Goal: Information Seeking & Learning: Compare options

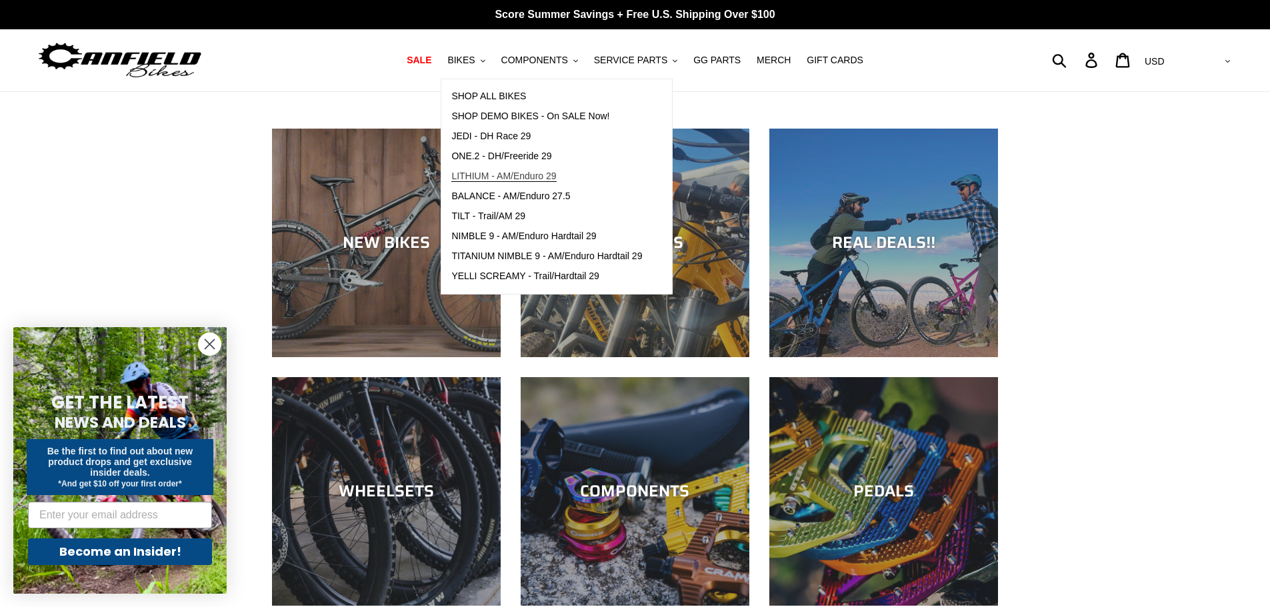
click at [498, 176] on span "LITHIUM - AM/Enduro 29" at bounding box center [503, 176] width 105 height 11
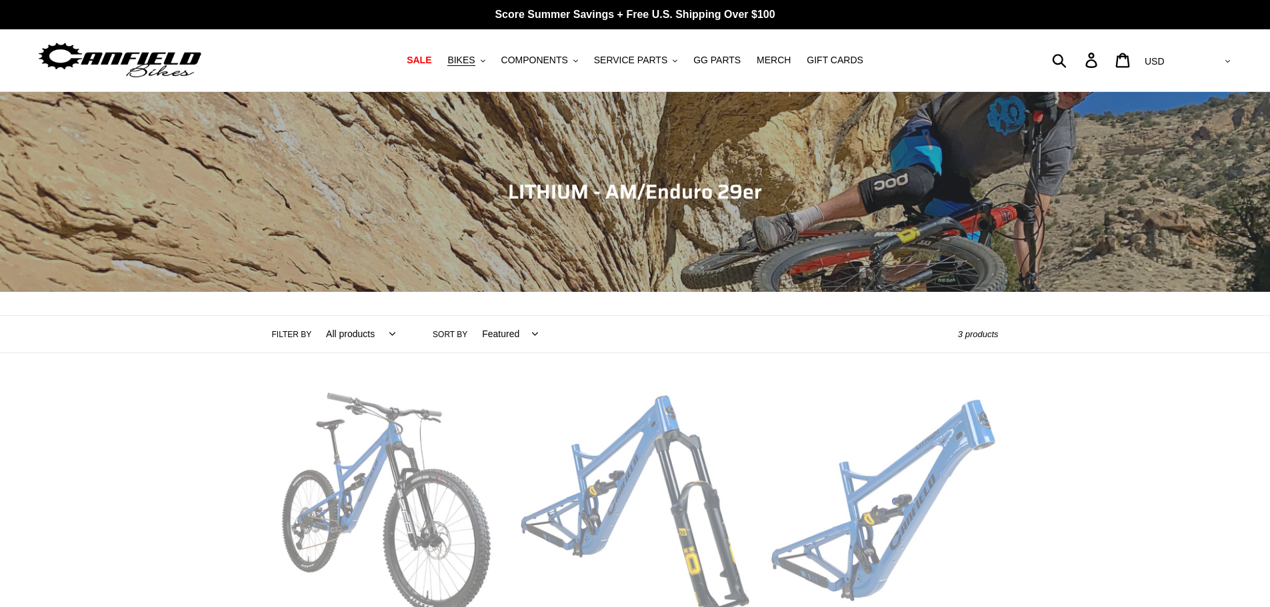
scroll to position [200, 0]
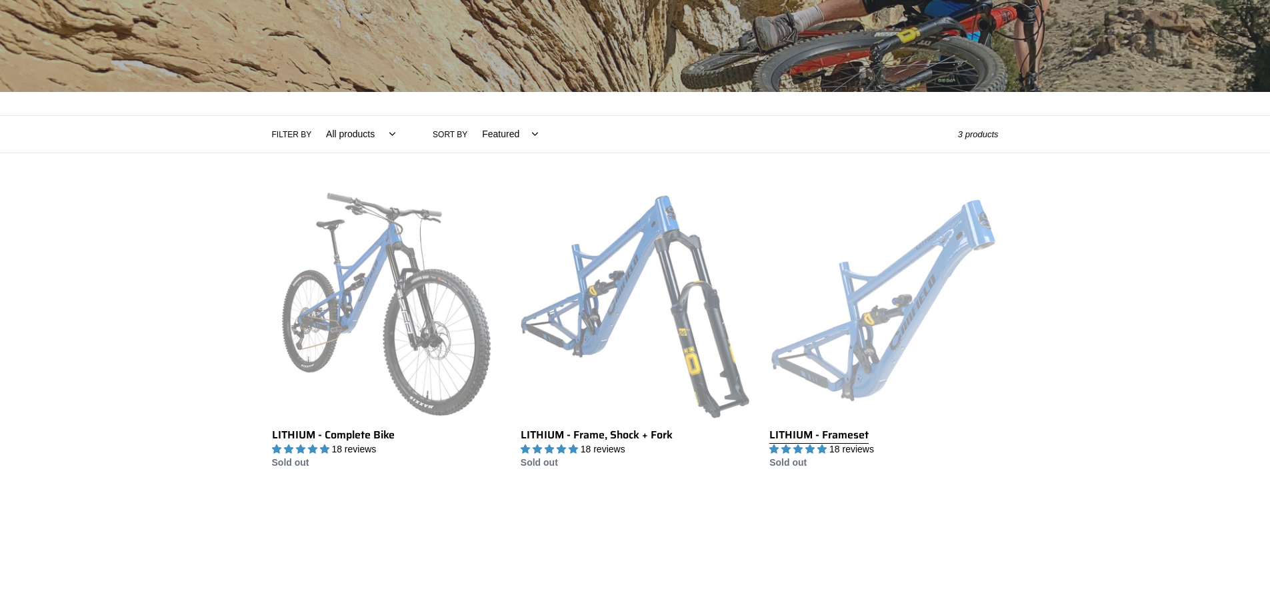
click at [852, 289] on link "LITHIUM - Frameset" at bounding box center [884, 330] width 229 height 281
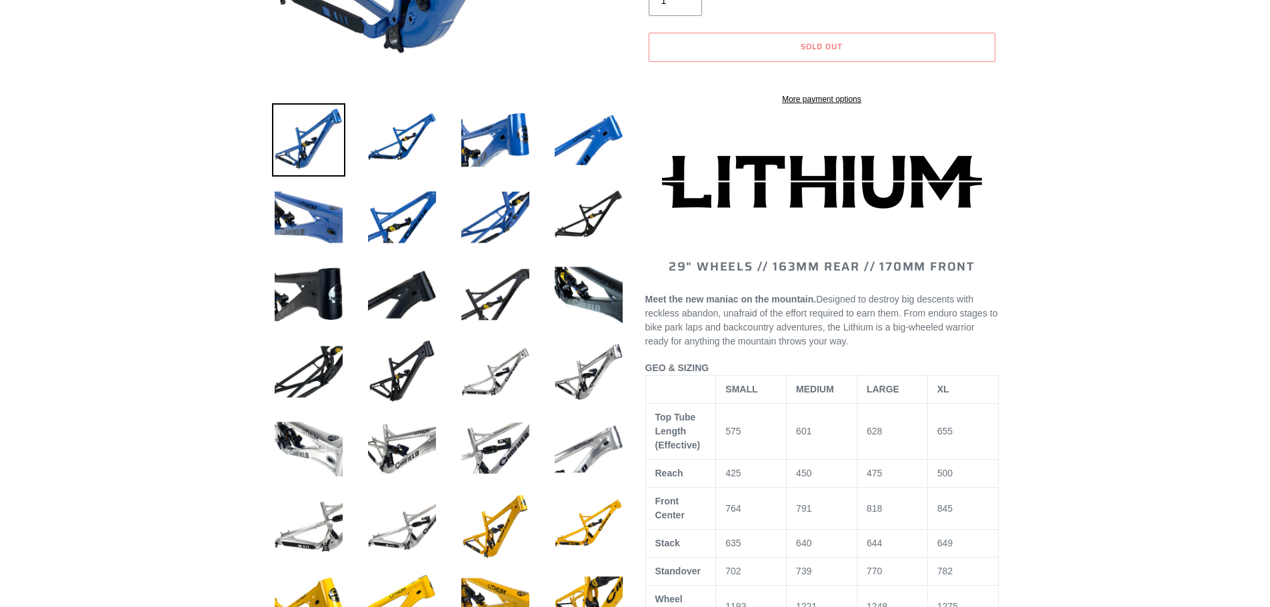
select select "highest-rating"
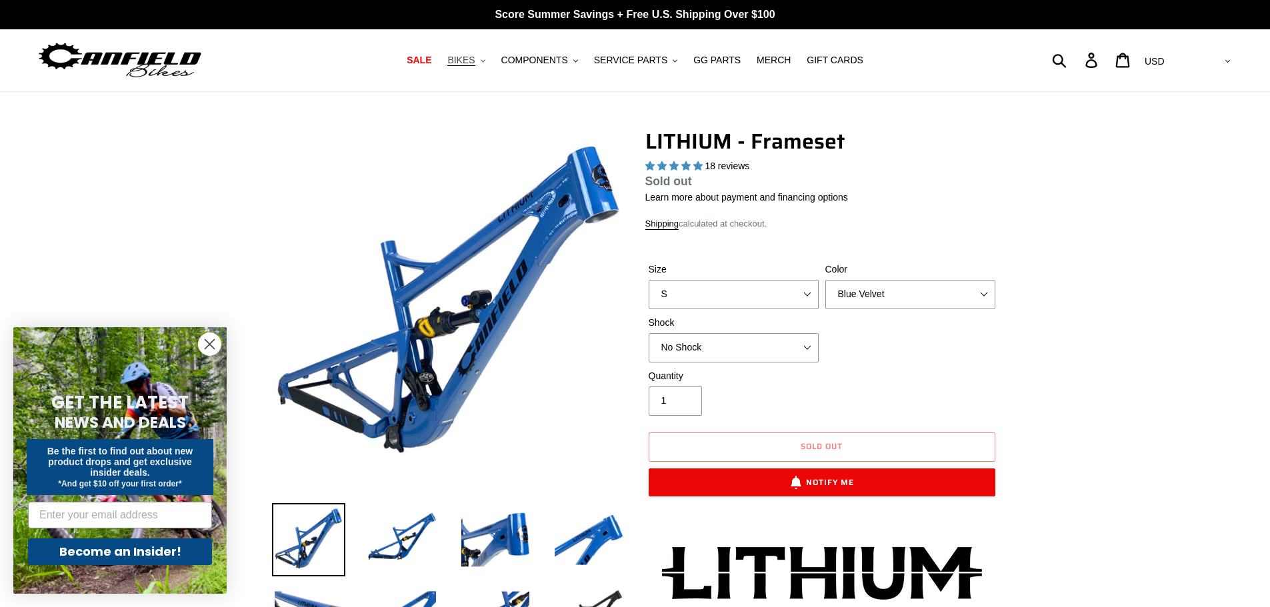
click at [485, 59] on icon ".cls-1{fill:#231f20}" at bounding box center [483, 61] width 5 height 5
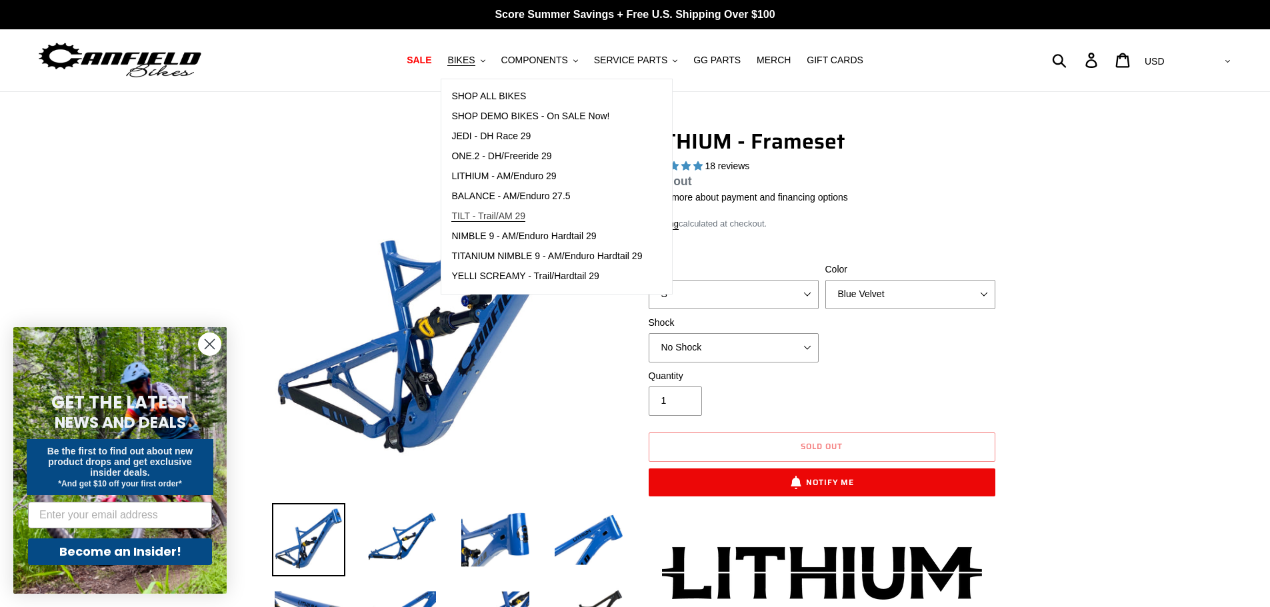
click at [503, 215] on span "TILT - Trail/AM 29" at bounding box center [488, 216] width 74 height 11
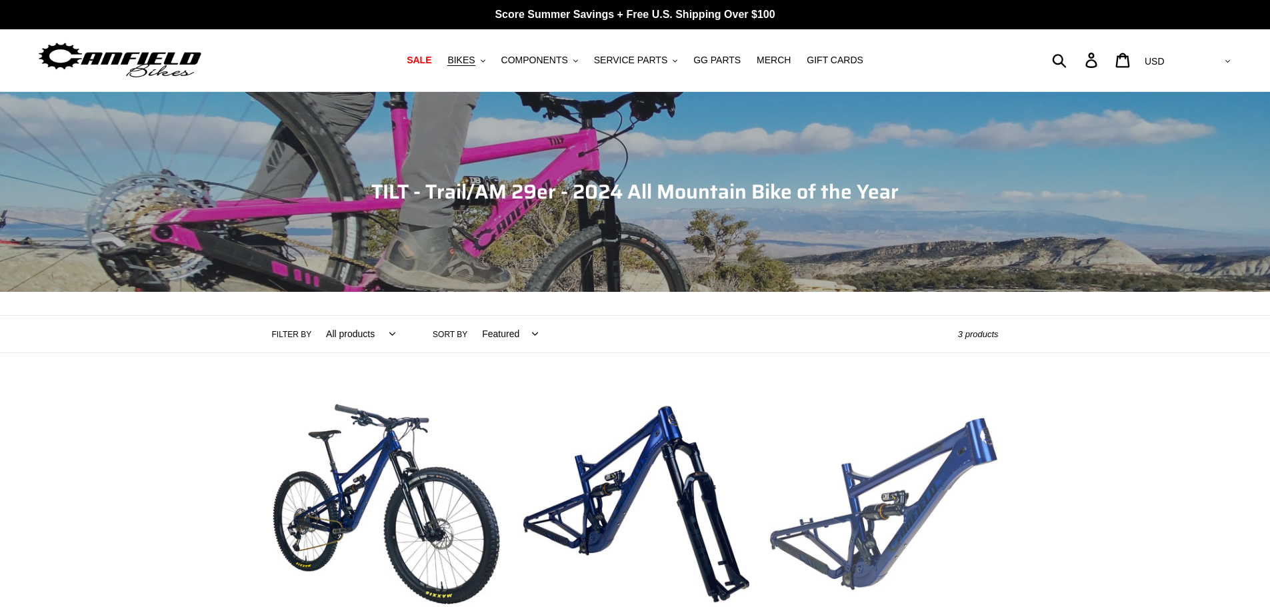
click at [869, 562] on link "TILT - Frameset" at bounding box center [884, 530] width 229 height 281
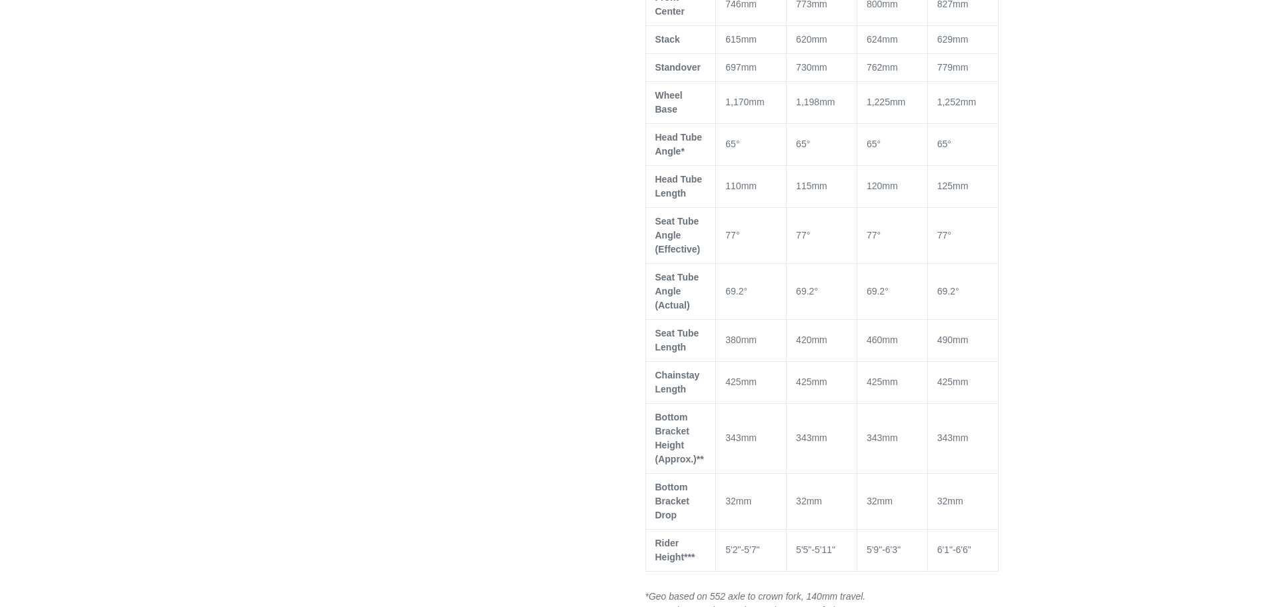
select select "highest-rating"
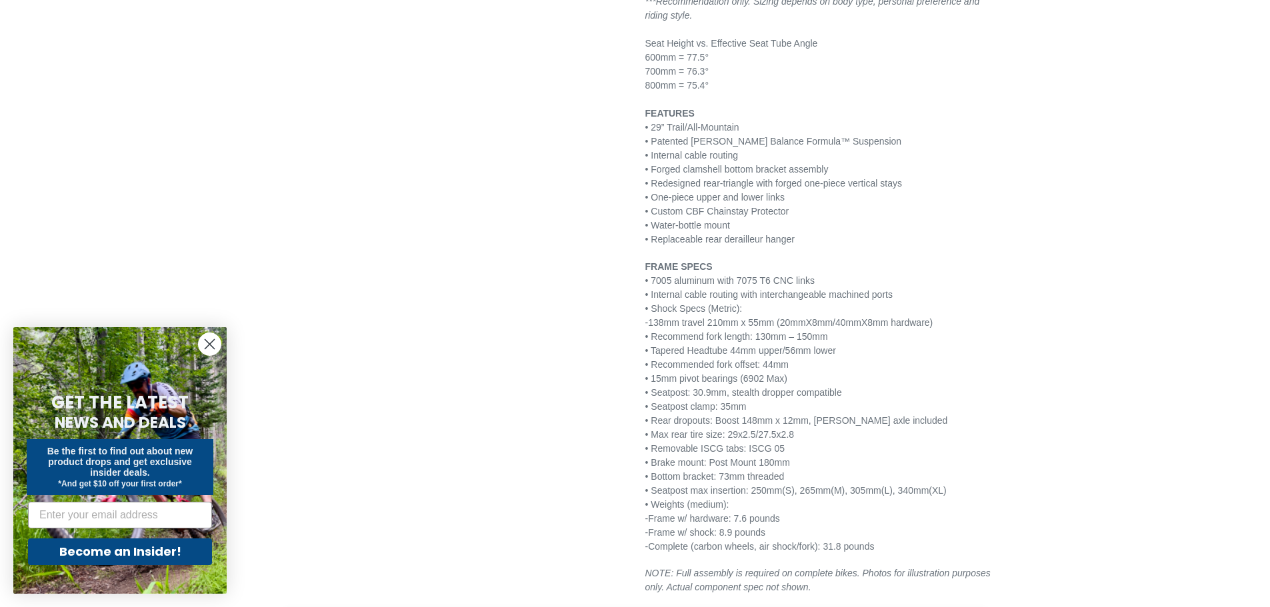
scroll to position [1600, 0]
